Goal: Information Seeking & Learning: Find contact information

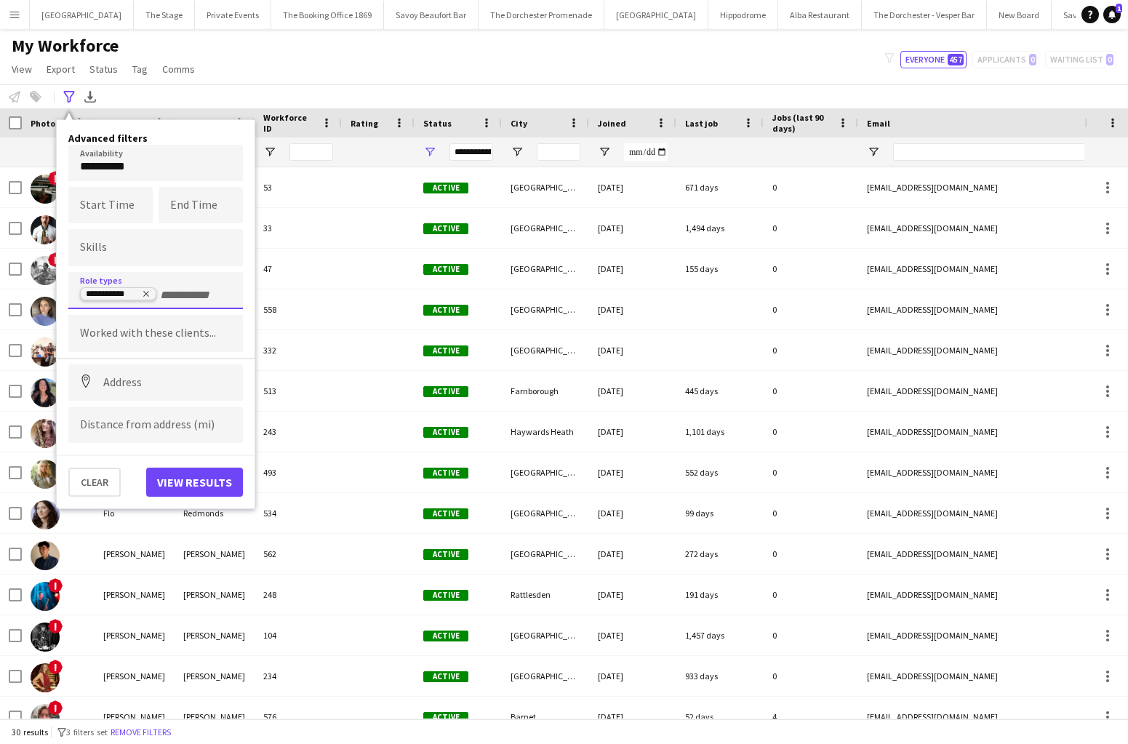
click at [144, 294] on icon "Remove tag" at bounding box center [146, 294] width 9 height 9
type input "*****"
click at [98, 402] on div "Vocalist" at bounding box center [155, 400] width 175 height 35
click at [189, 495] on button "View results" at bounding box center [194, 482] width 97 height 29
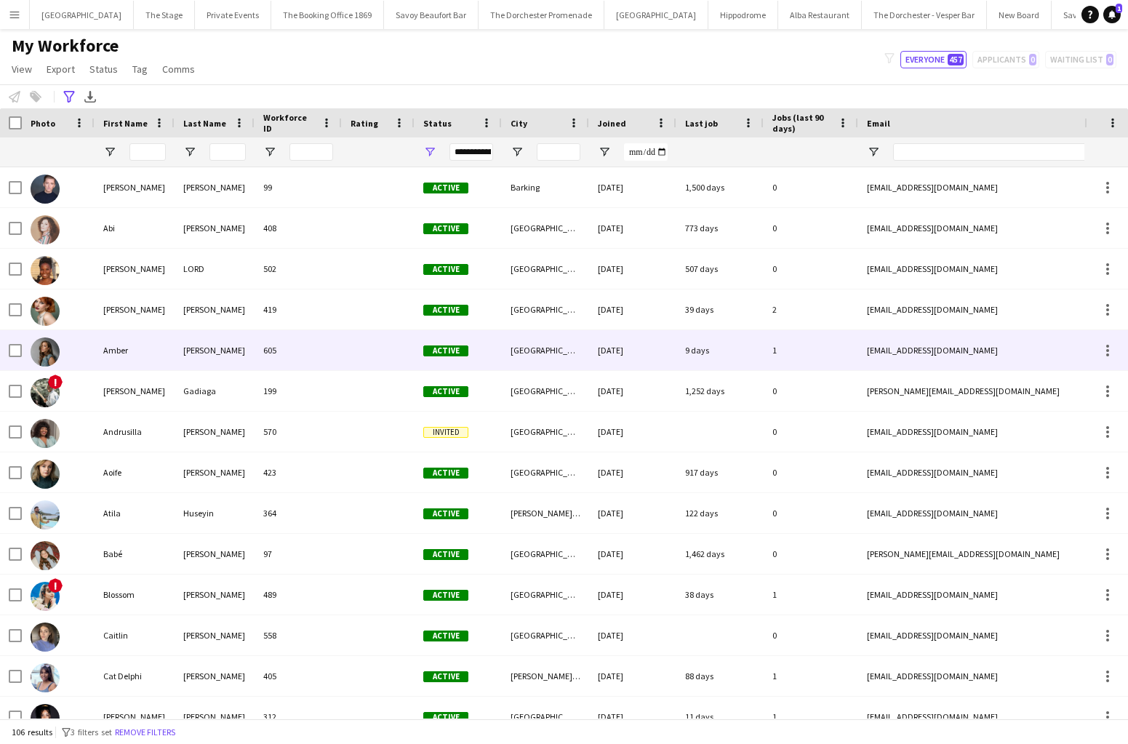
click at [202, 350] on div "[PERSON_NAME]" at bounding box center [215, 350] width 80 height 40
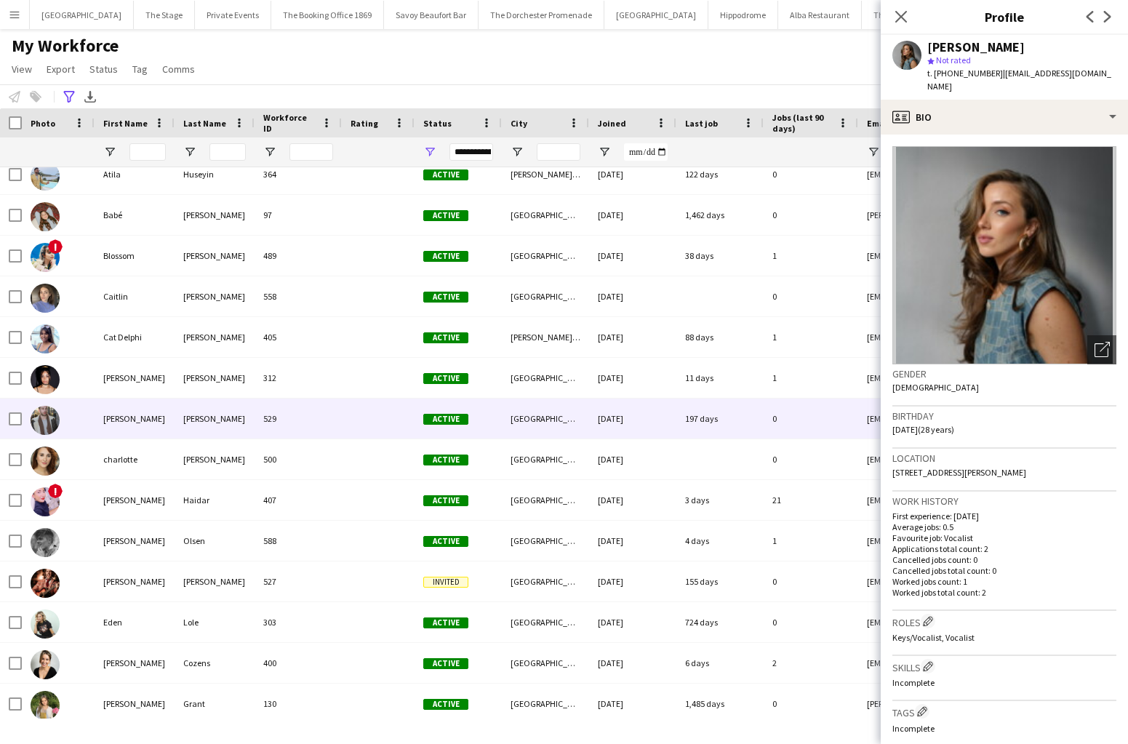
scroll to position [356, 0]
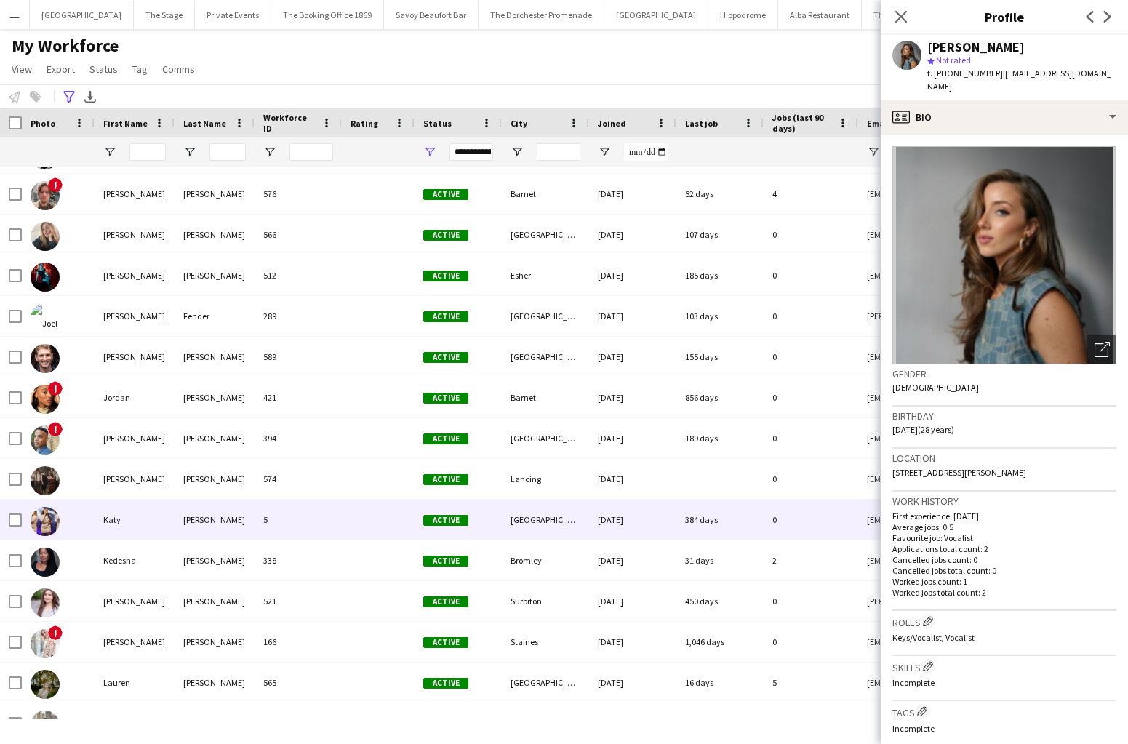
click at [136, 535] on div "Katy" at bounding box center [135, 520] width 80 height 40
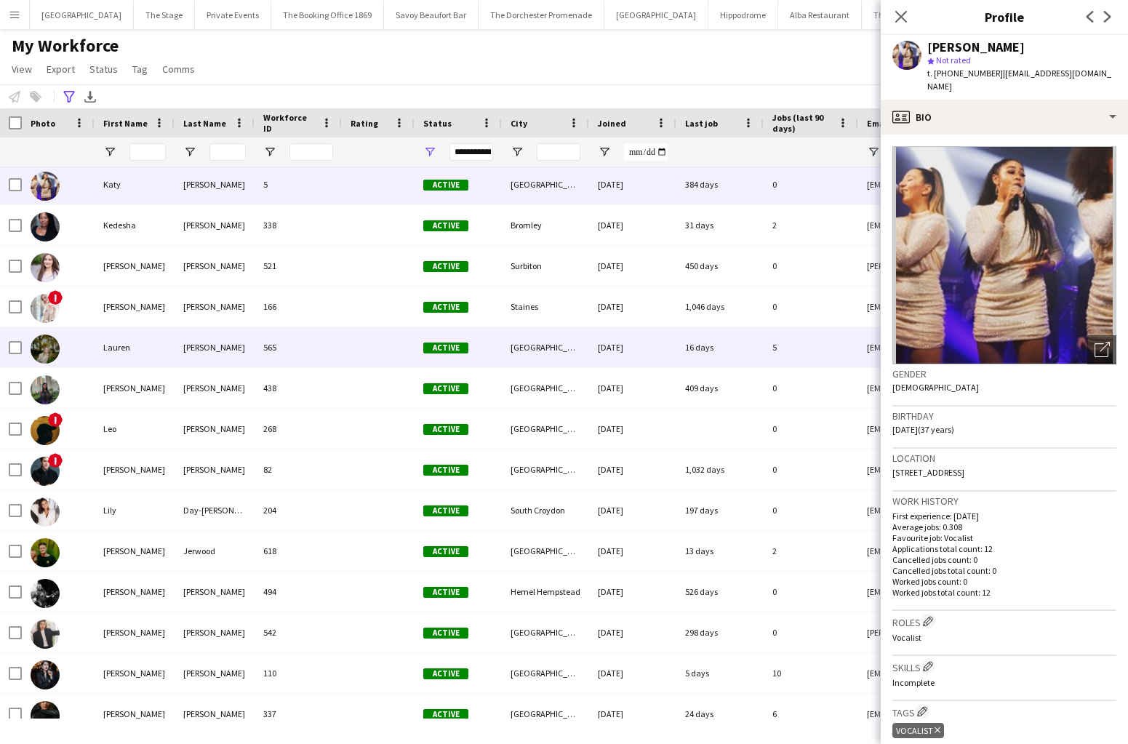
click at [165, 338] on div "Lauren" at bounding box center [135, 347] width 80 height 40
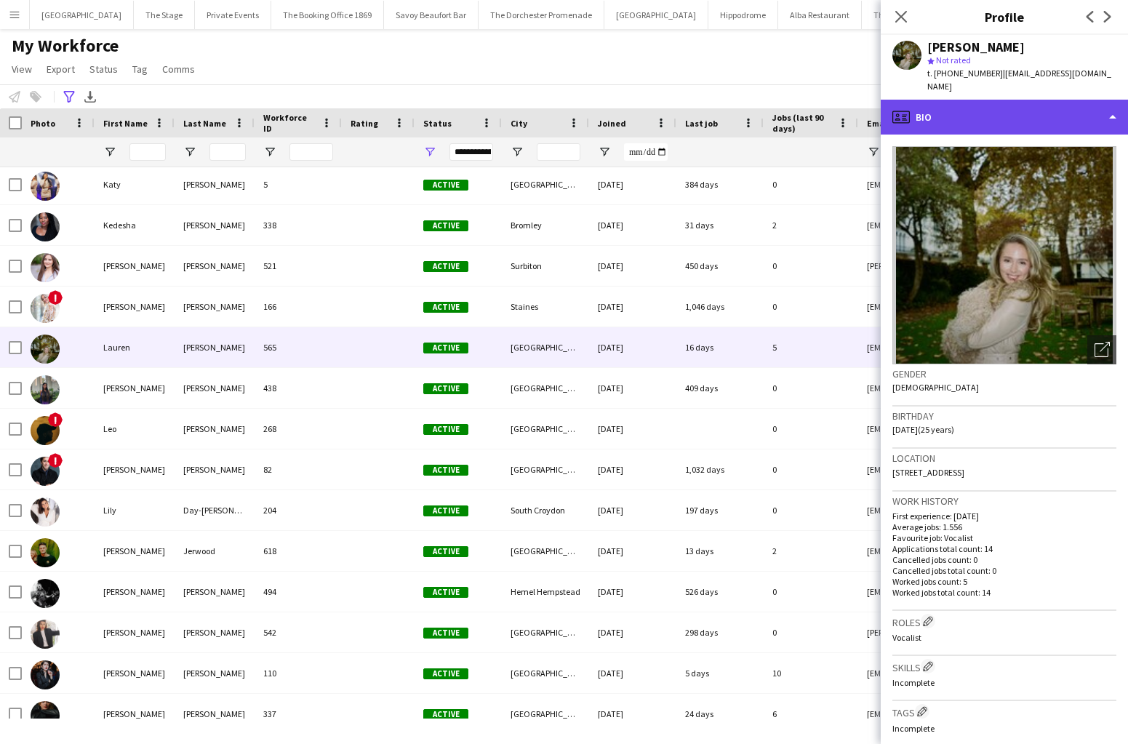
click at [952, 100] on div "profile Bio" at bounding box center [1004, 117] width 247 height 35
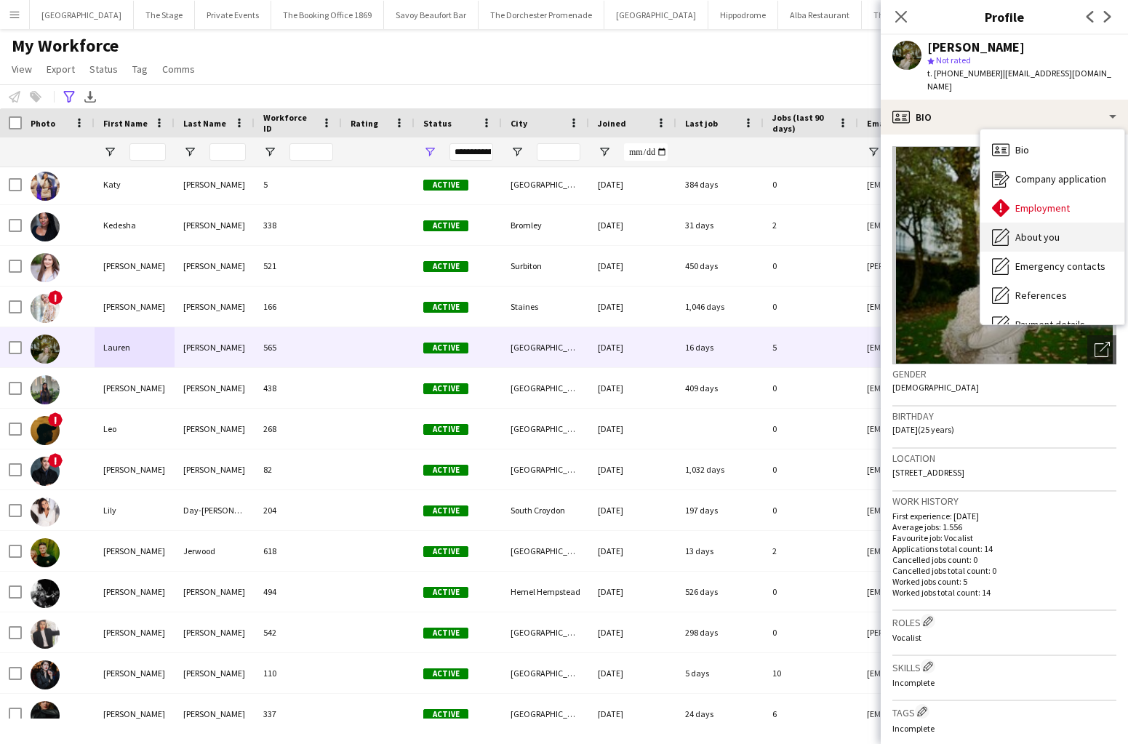
click at [1020, 234] on div "About you About you" at bounding box center [1053, 237] width 144 height 29
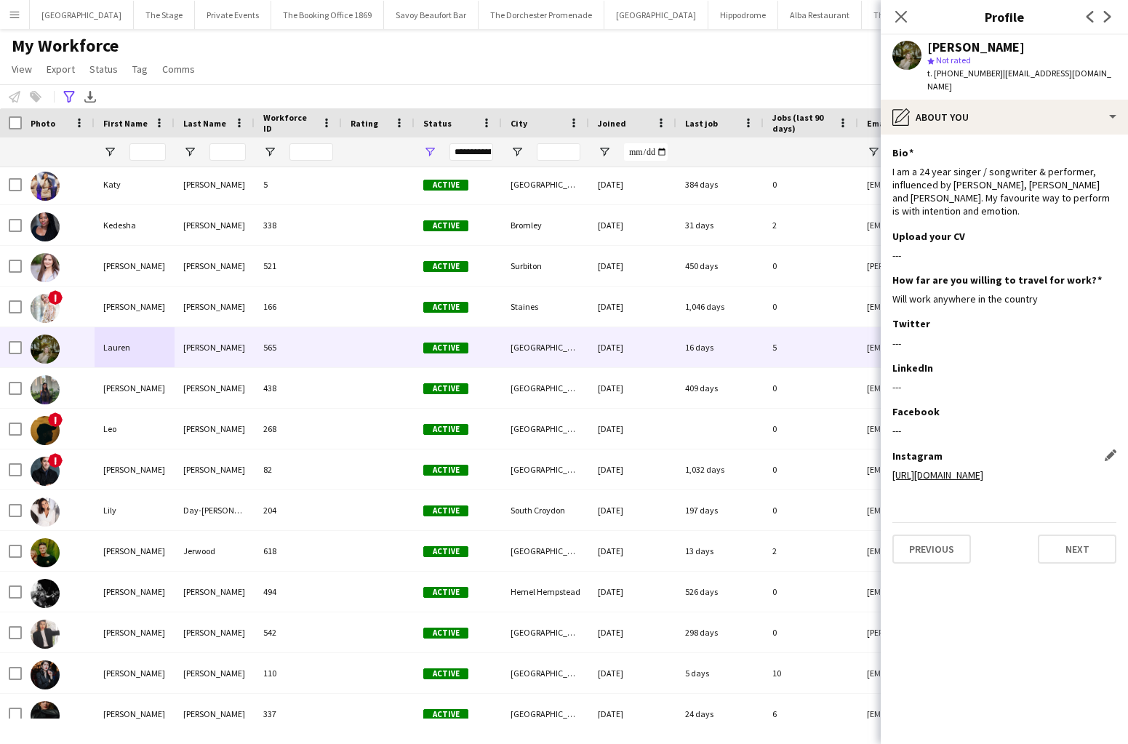
click at [928, 468] on link "[URL][DOMAIN_NAME]" at bounding box center [938, 474] width 91 height 13
